Goal: Information Seeking & Learning: Learn about a topic

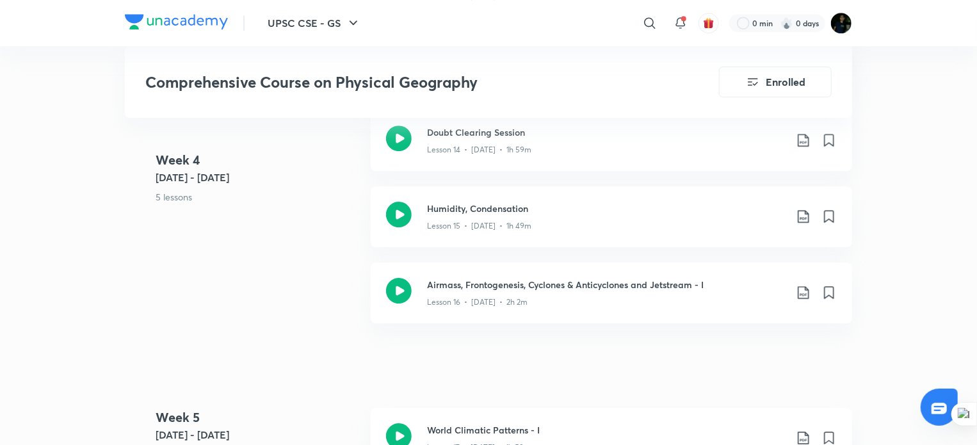
scroll to position [241, 0]
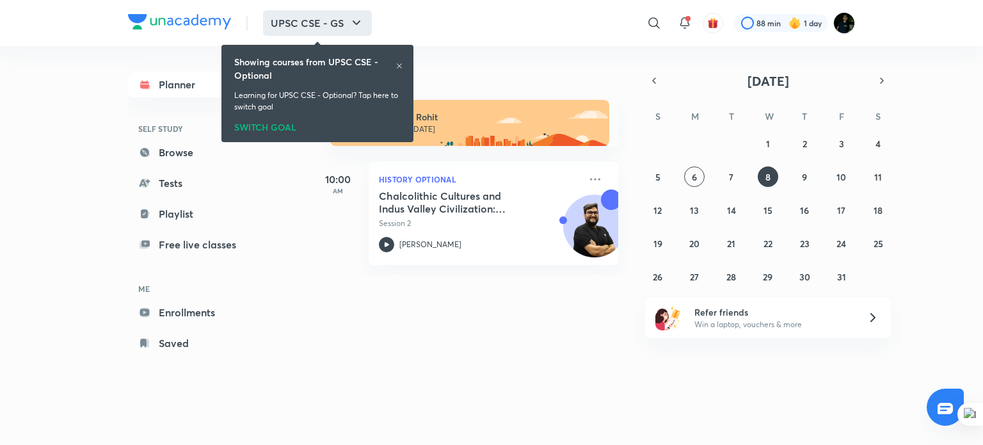
click at [360, 22] on icon "button" at bounding box center [356, 22] width 15 height 15
click at [356, 19] on icon "button" at bounding box center [356, 22] width 15 height 15
click at [263, 125] on div "SWITCH GOAL" at bounding box center [317, 125] width 166 height 14
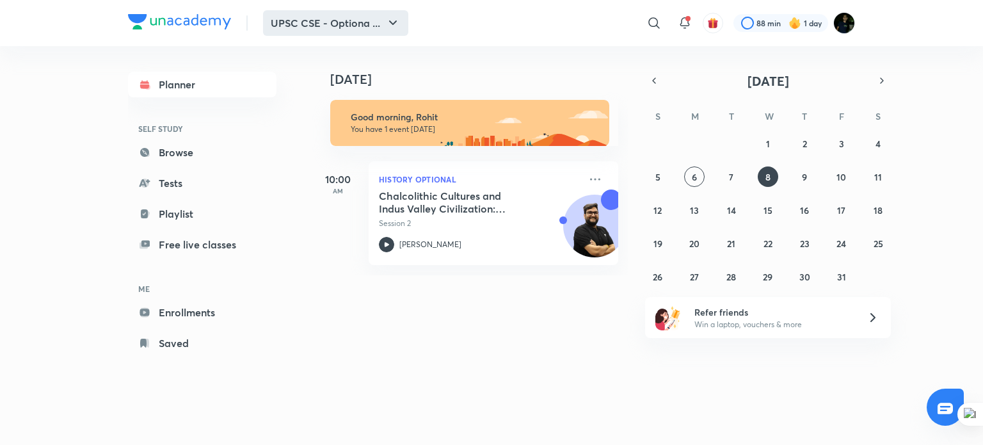
click at [387, 22] on icon "button" at bounding box center [392, 22] width 15 height 15
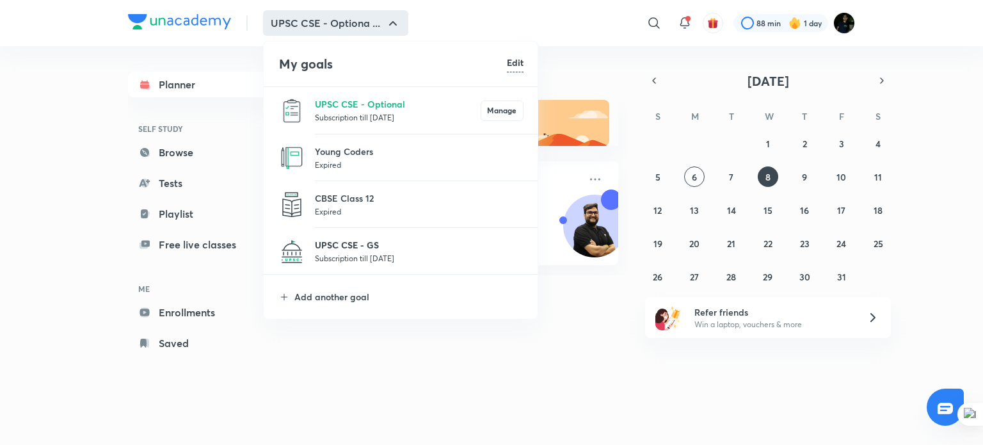
click at [355, 241] on p "UPSC CSE - GS" at bounding box center [419, 244] width 209 height 13
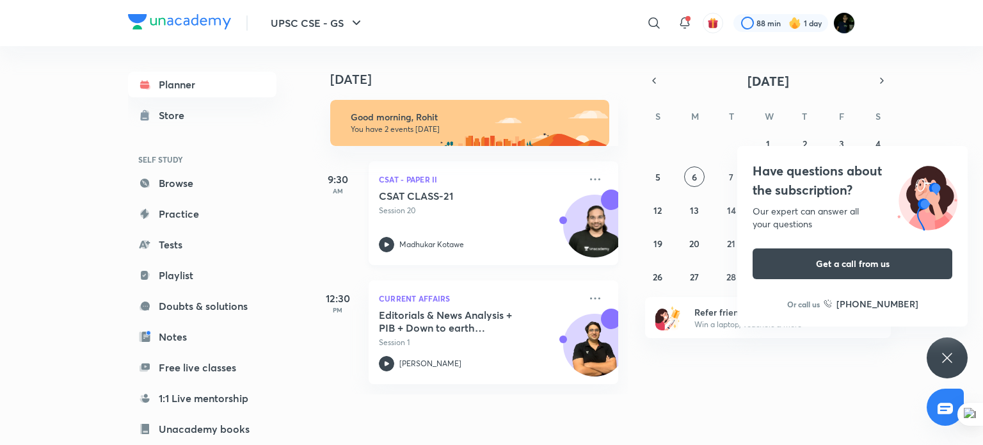
click at [564, 232] on img at bounding box center [594, 232] width 61 height 61
